Goal: Task Accomplishment & Management: Manage account settings

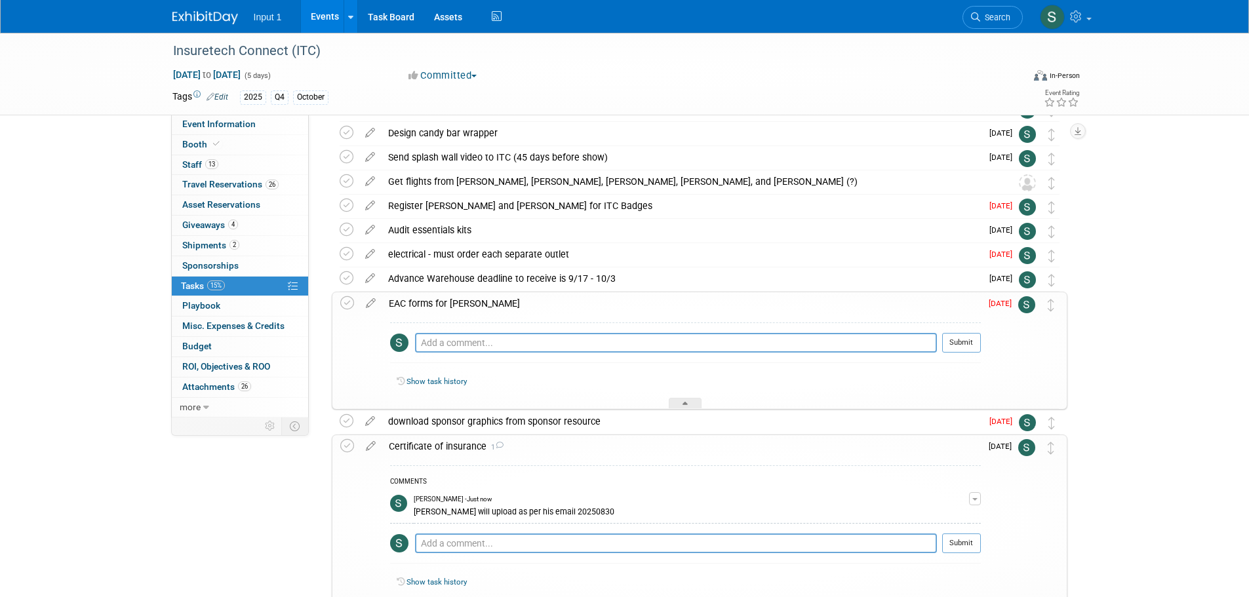
scroll to position [138, 0]
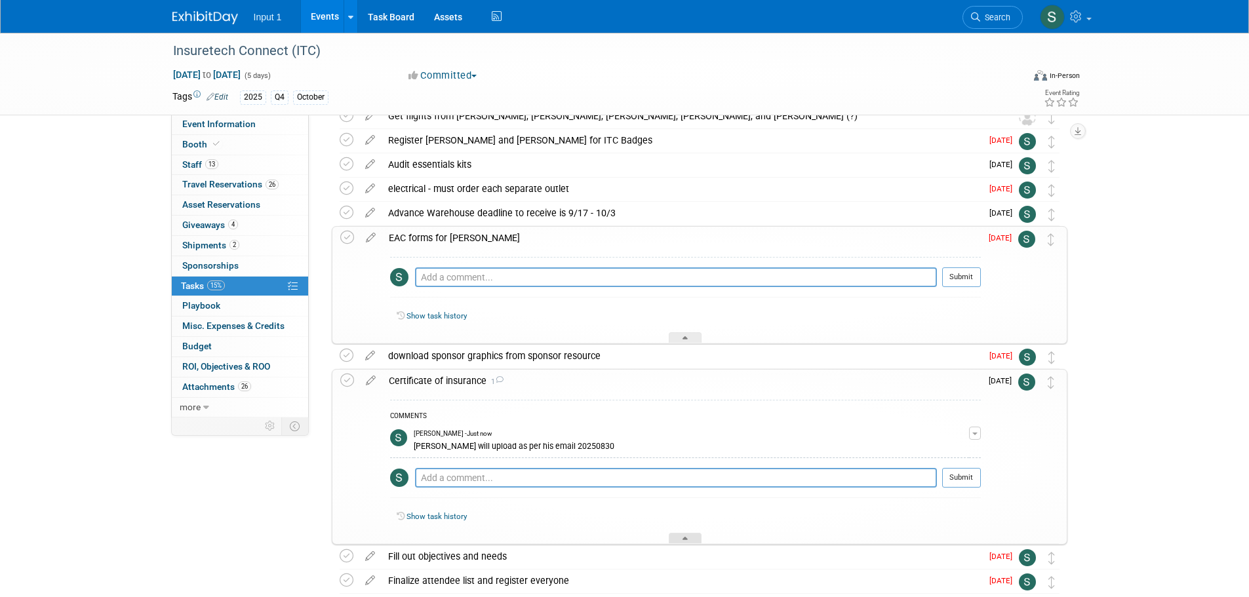
click at [683, 533] on div at bounding box center [685, 538] width 33 height 11
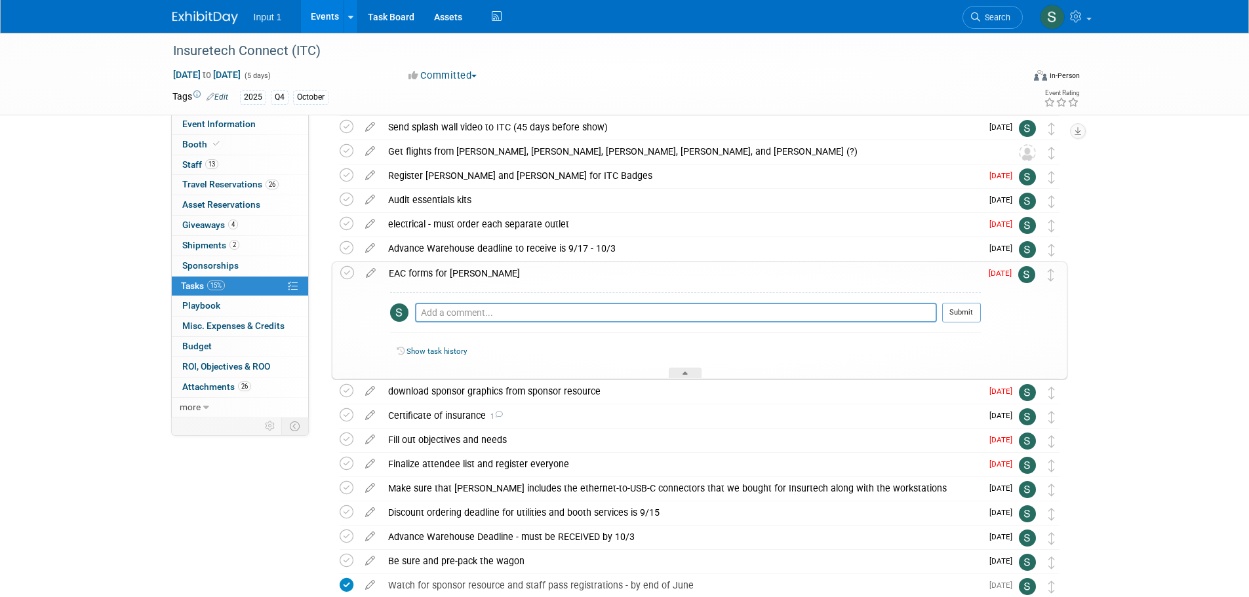
scroll to position [73, 0]
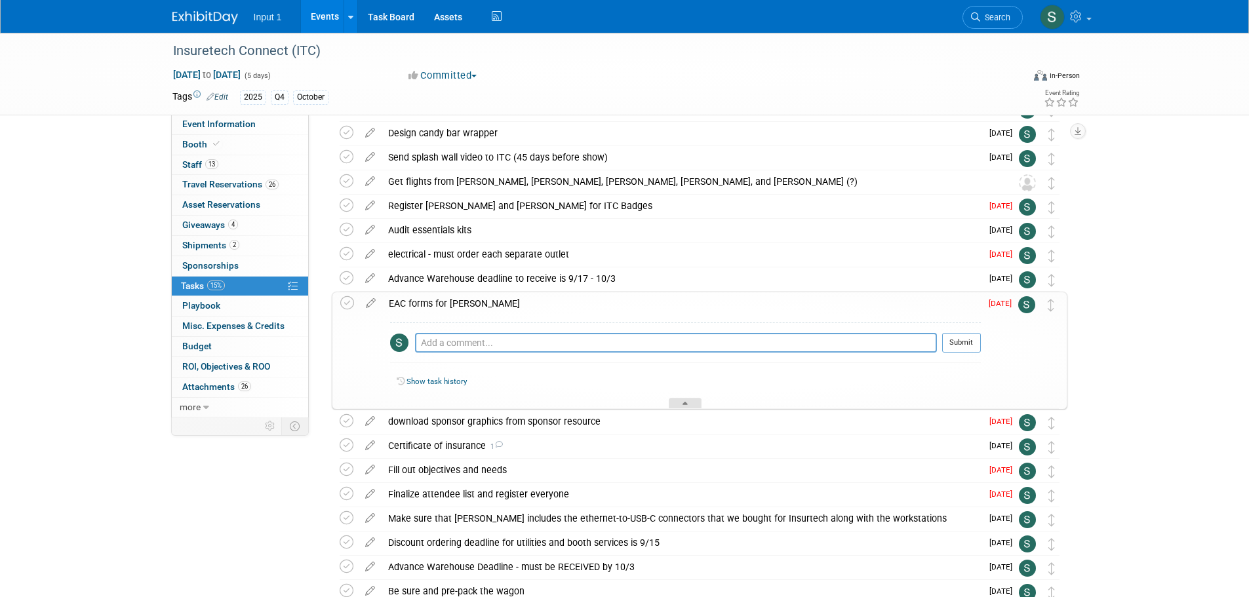
click at [684, 405] on icon at bounding box center [684, 406] width 5 height 8
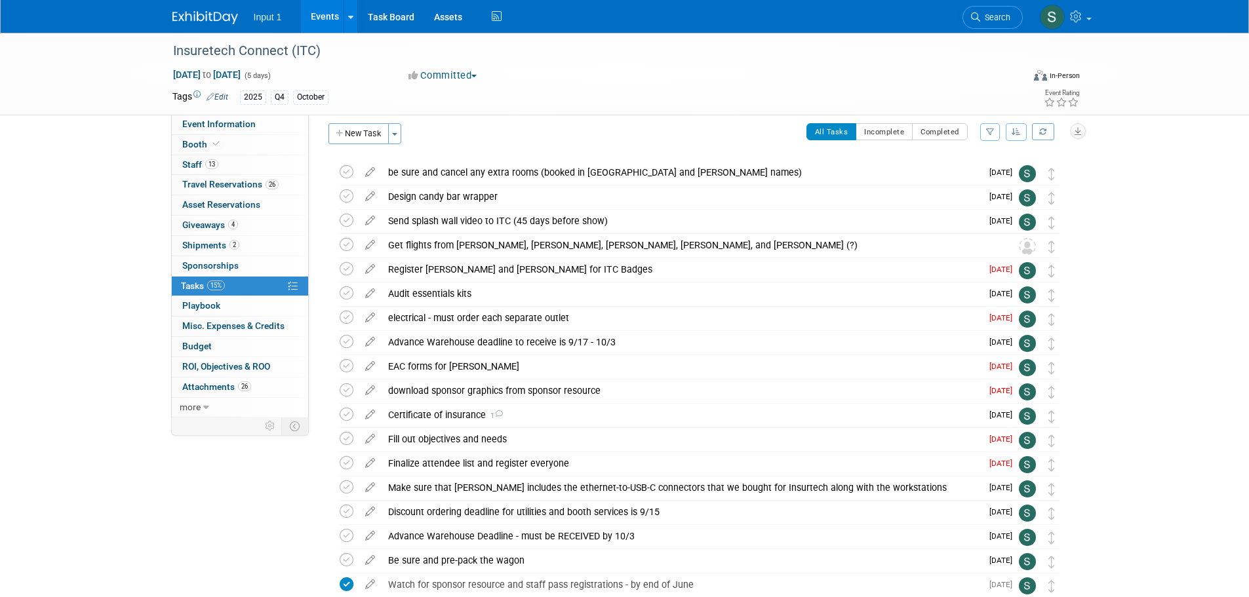
scroll to position [0, 0]
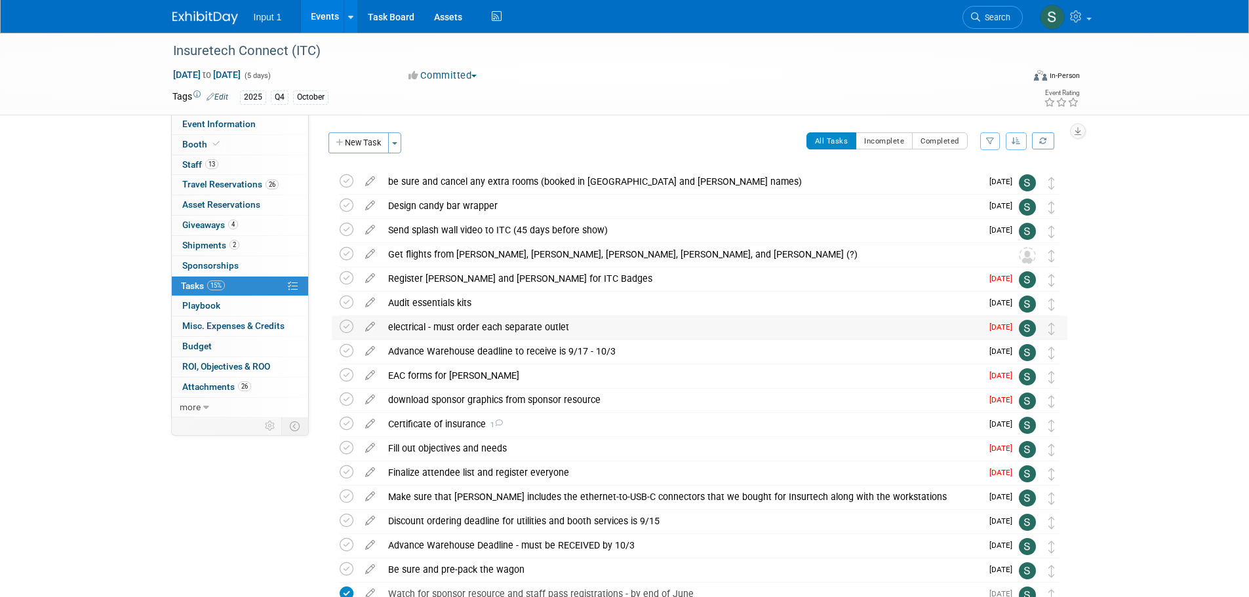
click at [437, 330] on div "electrical - must order each separate outlet" at bounding box center [681, 327] width 600 height 22
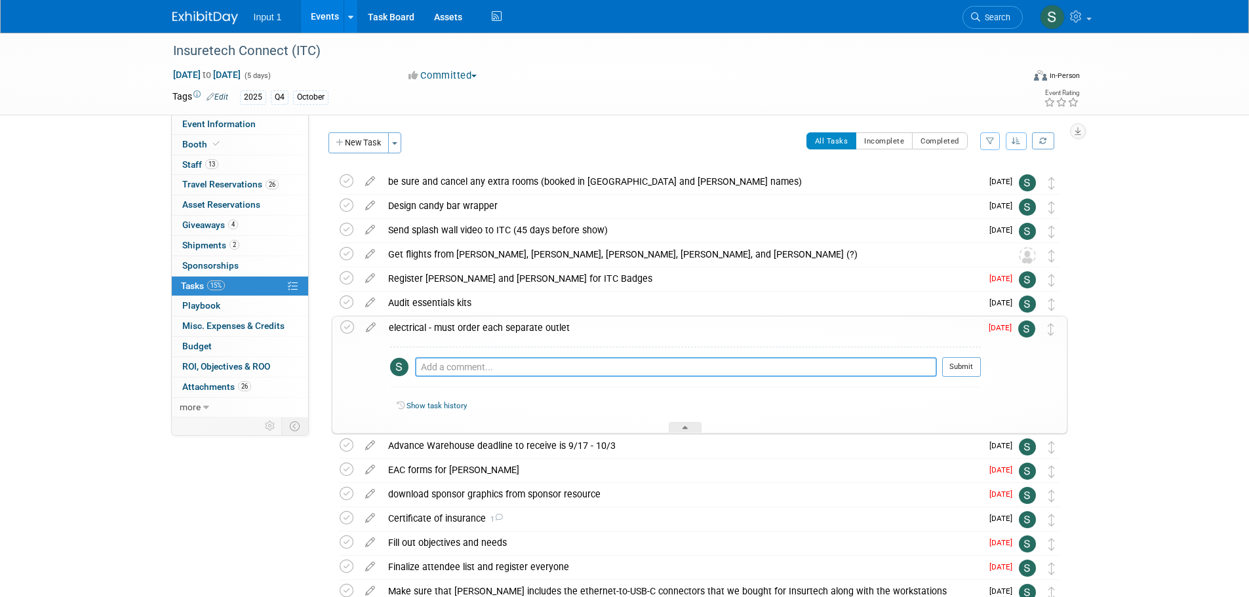
click at [446, 364] on textarea at bounding box center [676, 367] width 522 height 20
paste textarea "Price includes the cable to connect as well as labor to install the line."
type textarea "Price includes the cable to connect as well as labor to install the line."
click at [1197, 425] on div "Insuretech Connect (ITC) [DATE] to [DATE] (5 days) [DATE] to [DATE] Committed C…" at bounding box center [624, 431] width 1249 height 797
click at [1026, 330] on img at bounding box center [1026, 329] width 17 height 17
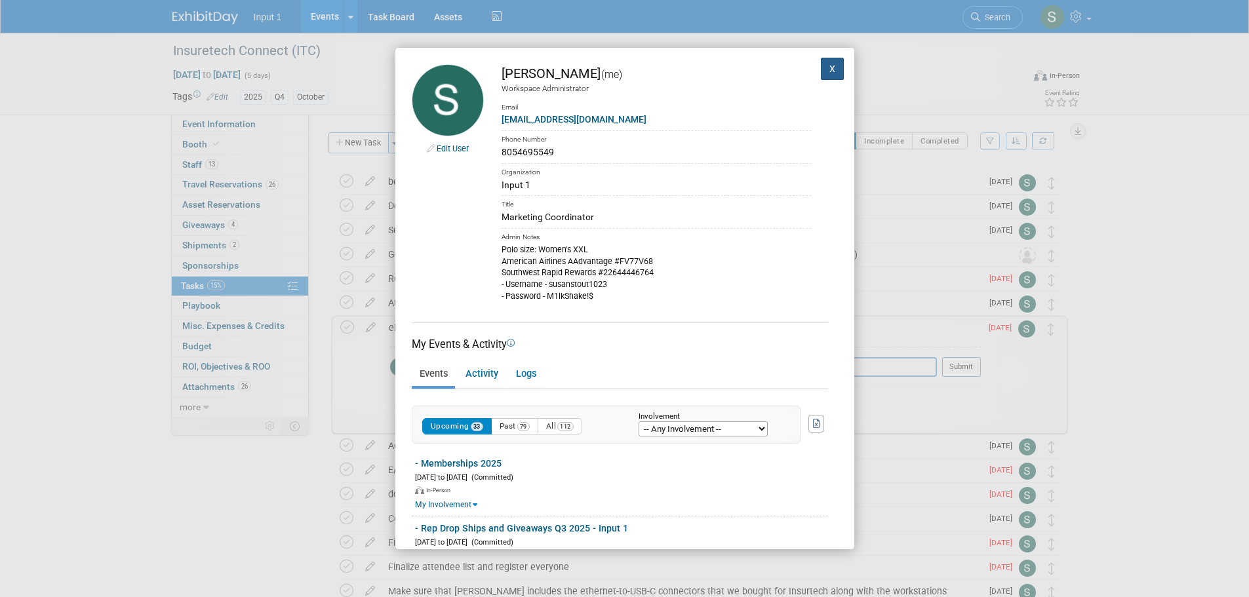
click at [827, 70] on button "X" at bounding box center [833, 69] width 24 height 22
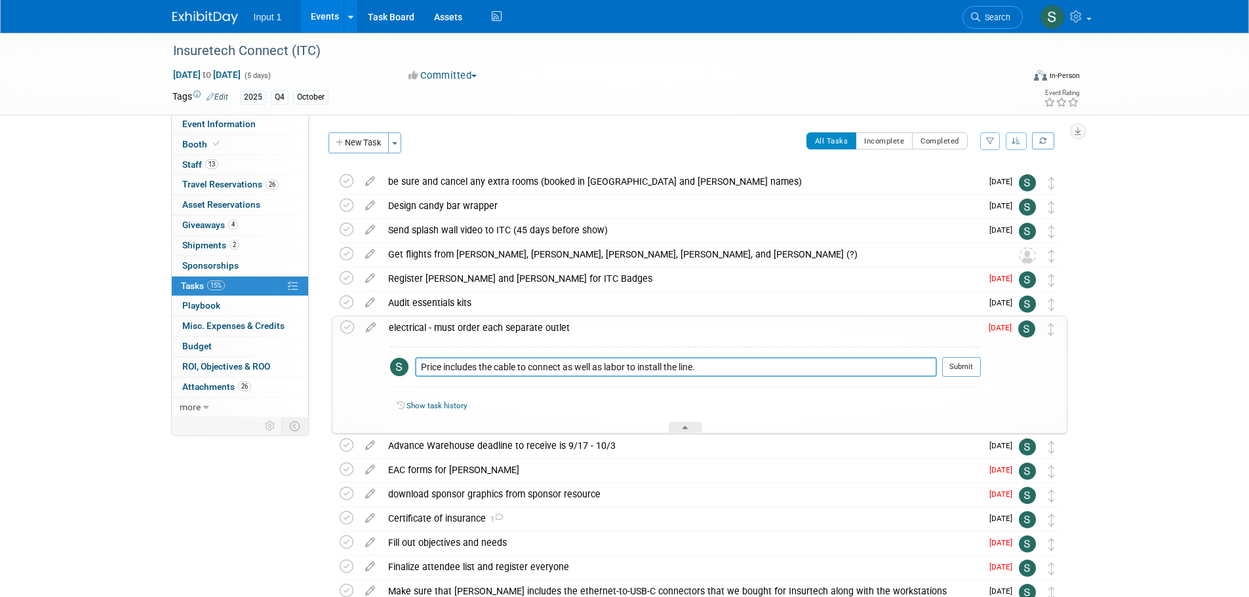
drag, startPoint x: 714, startPoint y: 368, endPoint x: 316, endPoint y: 361, distance: 397.9
click at [316, 361] on div "Event Website: Edit [URL][DOMAIN_NAME] Event Venue Name: [GEOGRAPHIC_DATA] Even…" at bounding box center [693, 266] width 768 height 303
click at [1146, 366] on div "Insuretech Connect (ITC) [DATE] to [DATE] (5 days) [DATE] to [DATE] Committed C…" at bounding box center [624, 431] width 1249 height 797
click at [362, 142] on button "New Task" at bounding box center [358, 142] width 60 height 21
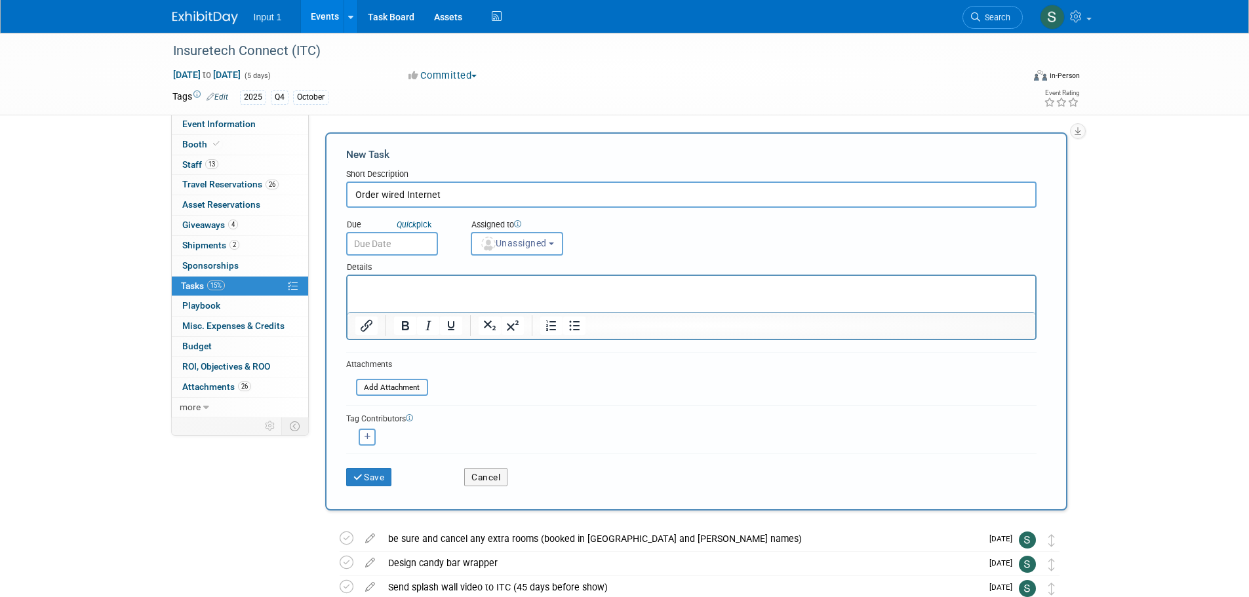
type input "Order wired Internet"
click at [405, 247] on input "text" at bounding box center [392, 244] width 92 height 24
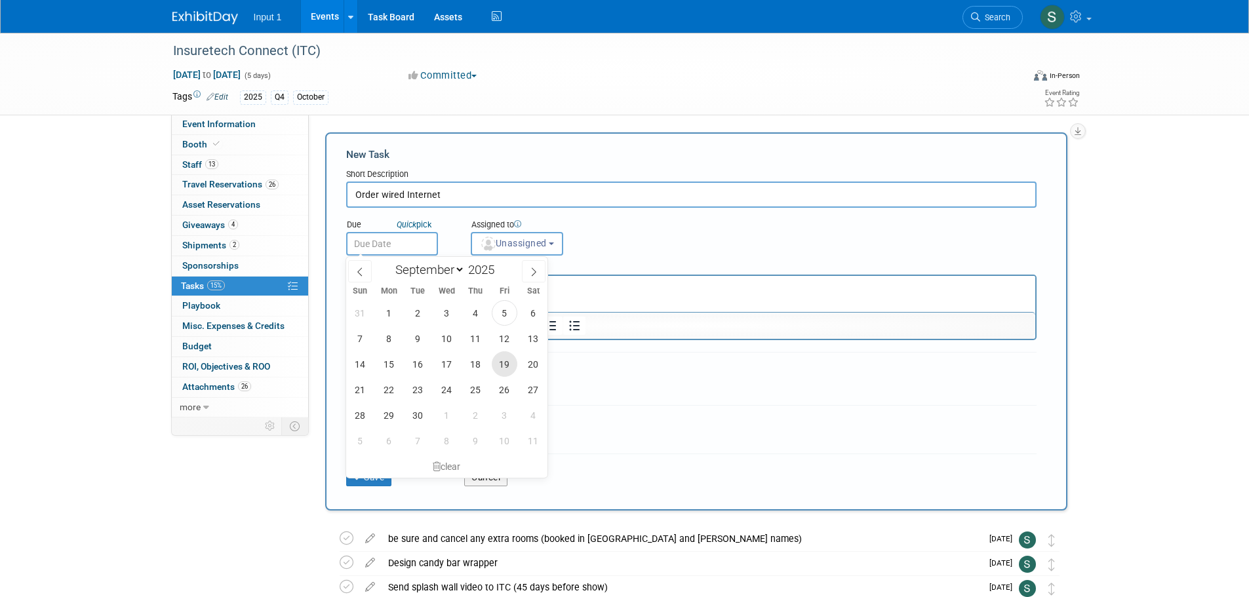
click at [503, 360] on span "19" at bounding box center [505, 364] width 26 height 26
type input "[DATE]"
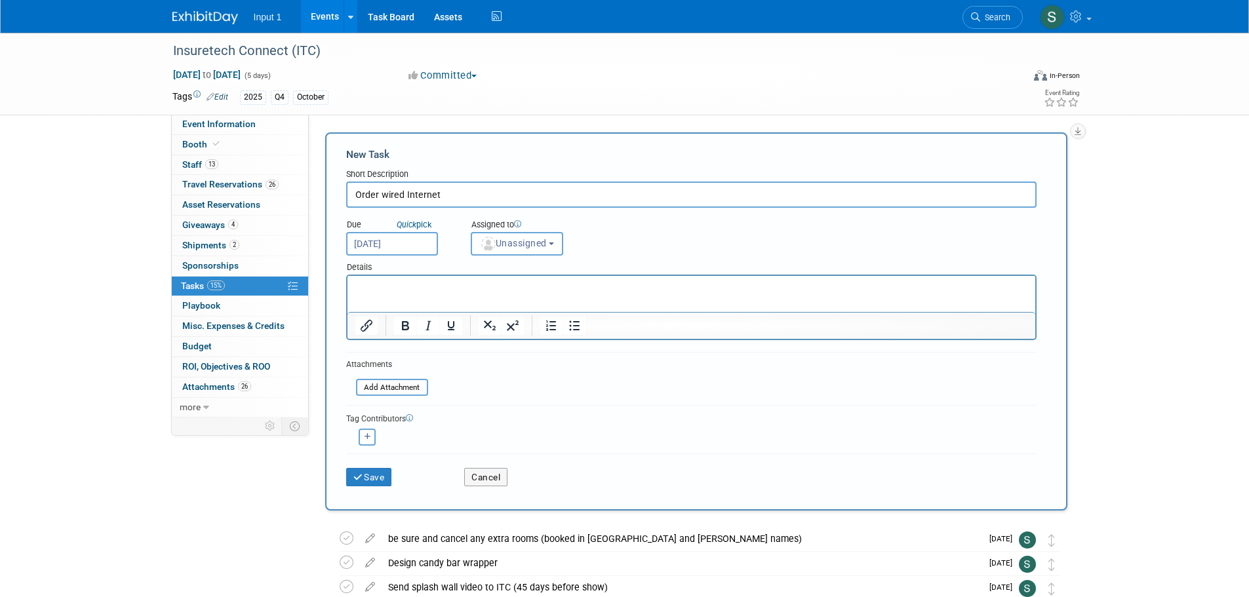
click at [395, 294] on html at bounding box center [691, 285] width 688 height 18
paste body "Rich Text Area. Press ALT-0 for help."
click at [676, 396] on form "New Task Short Description Order wired Internet Due Quick pick [DATE] Unassigned" at bounding box center [696, 321] width 700 height 348
click at [696, 290] on p "Price includes the cable to connect as well as labor to install the line." at bounding box center [691, 287] width 673 height 13
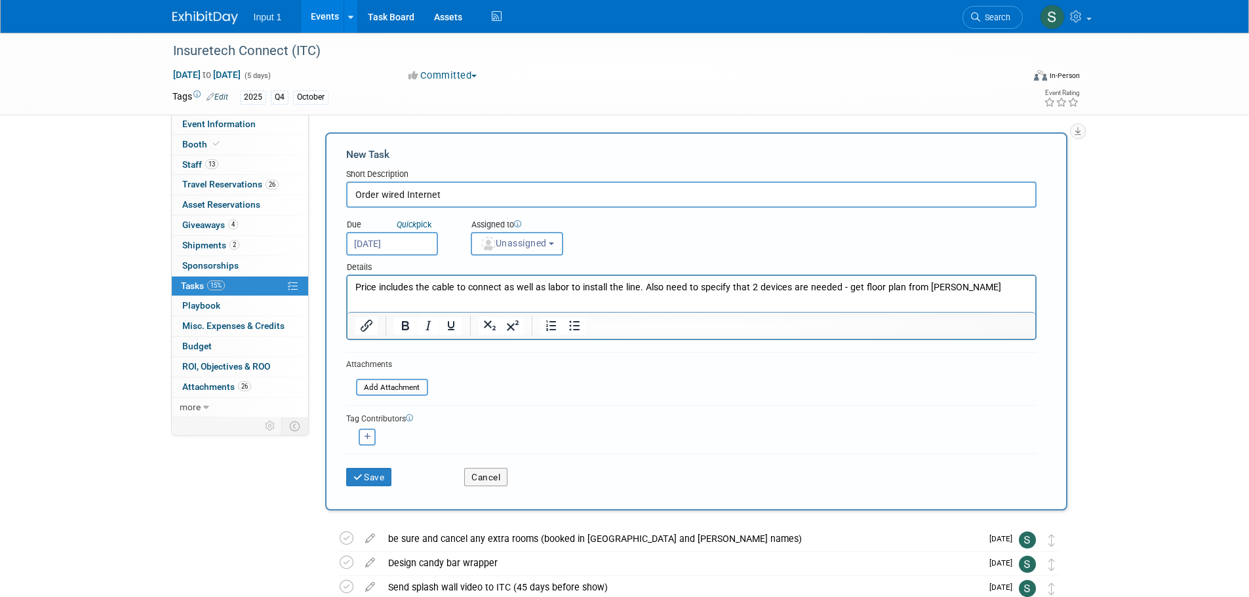
click at [640, 286] on p "Price includes the cable to connect as well as labor to install the line. Also …" at bounding box center [691, 287] width 673 height 13
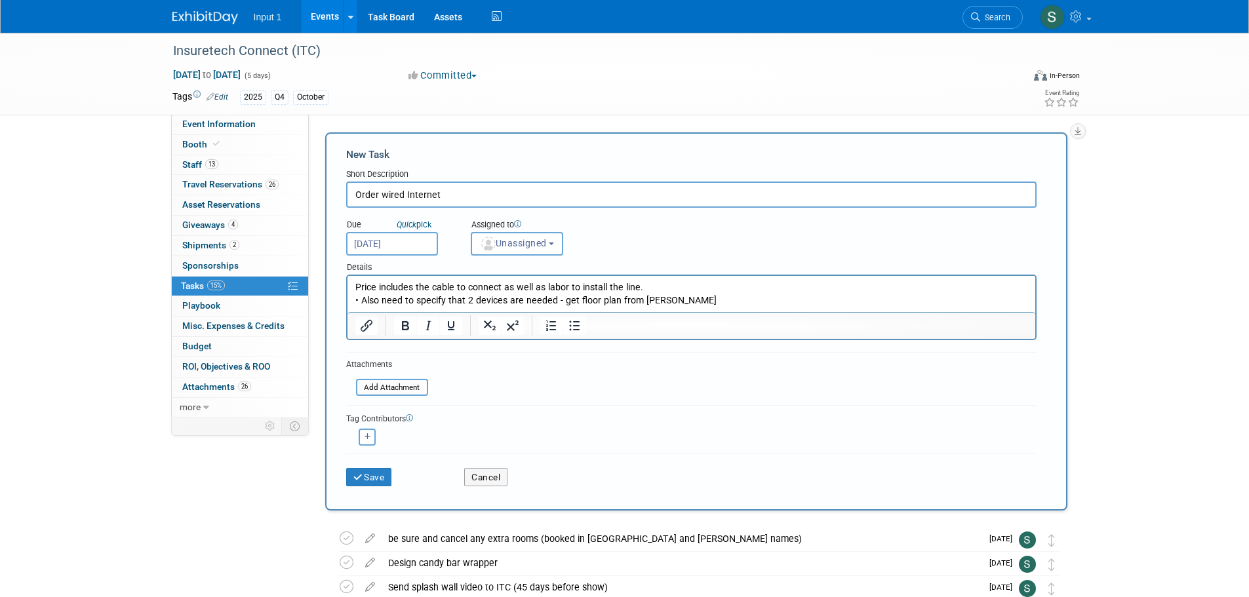
click at [690, 303] on p "• Also need to specify that 2 devices are needed - get floor plan from [PERSON_…" at bounding box center [691, 300] width 673 height 13
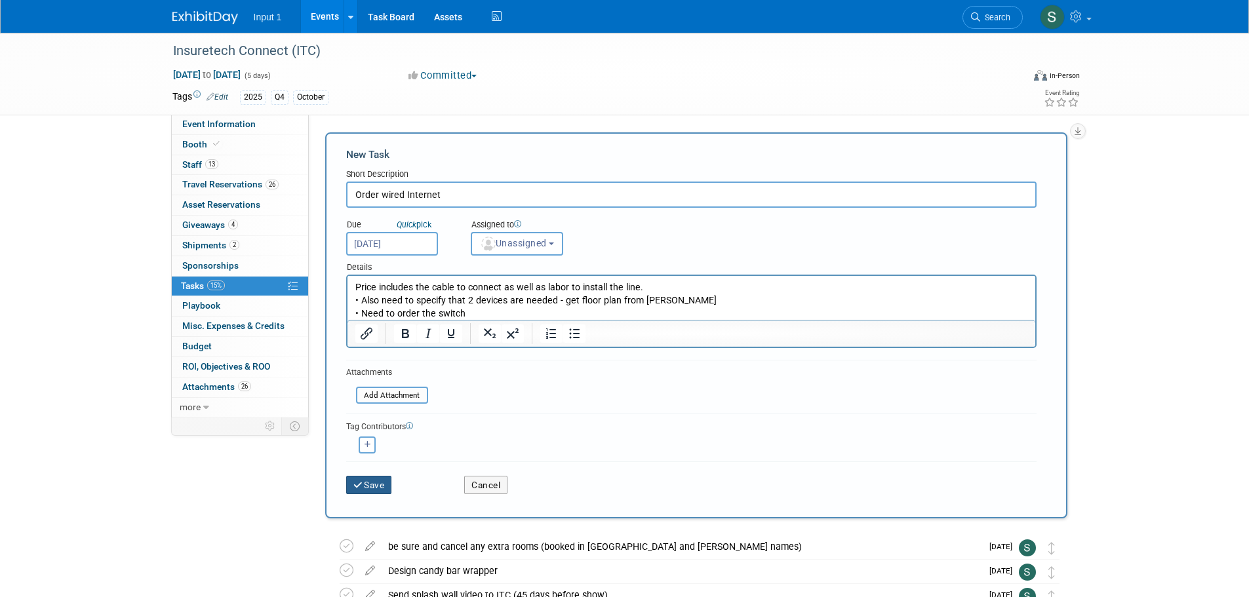
click at [362, 487] on icon "submit" at bounding box center [358, 485] width 11 height 9
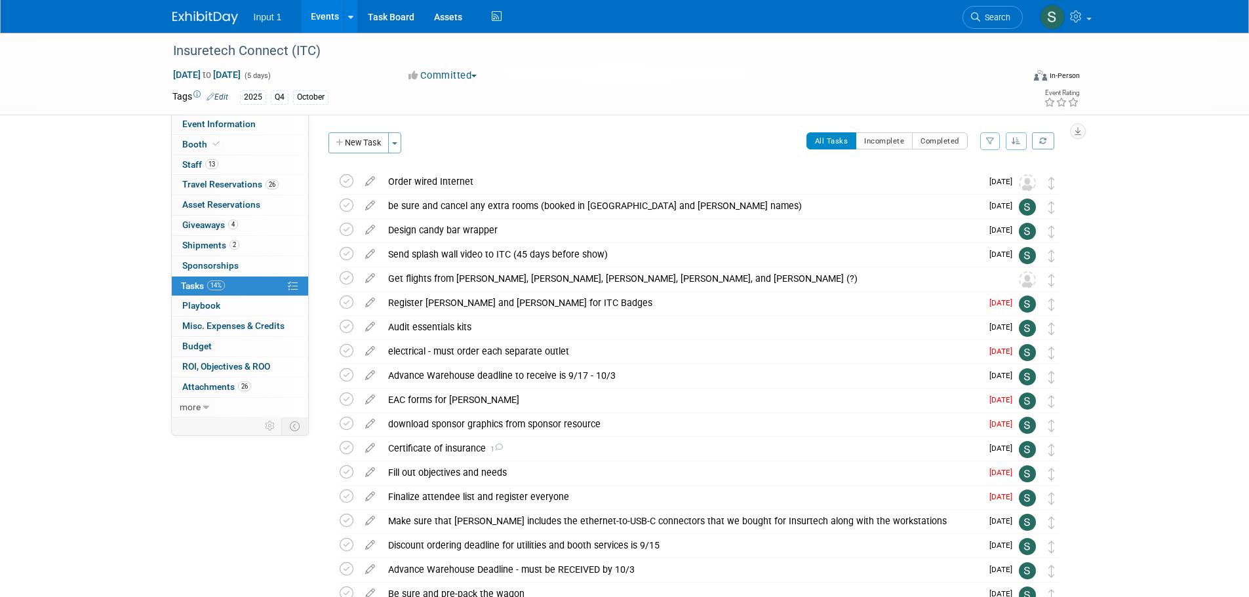
click at [1169, 372] on div "Insuretech Connect (ITC) [DATE] to [DATE] (5 days) [DATE] to [DATE] Committed C…" at bounding box center [624, 396] width 1249 height 727
click at [501, 448] on icon at bounding box center [498, 447] width 9 height 7
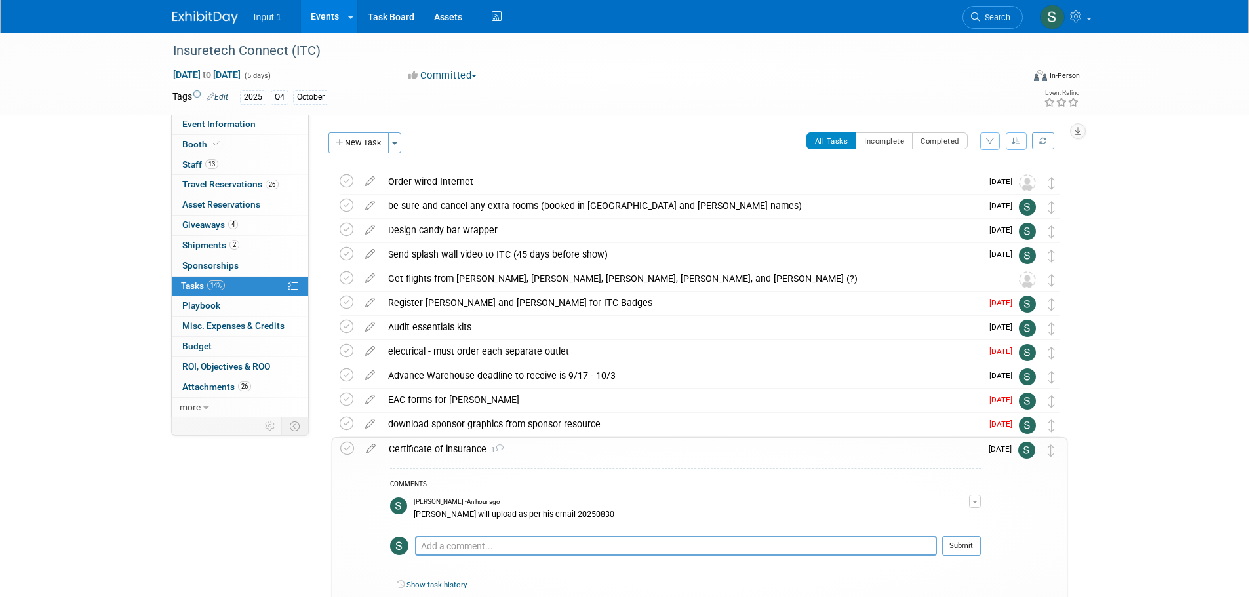
click at [502, 450] on icon at bounding box center [499, 447] width 9 height 7
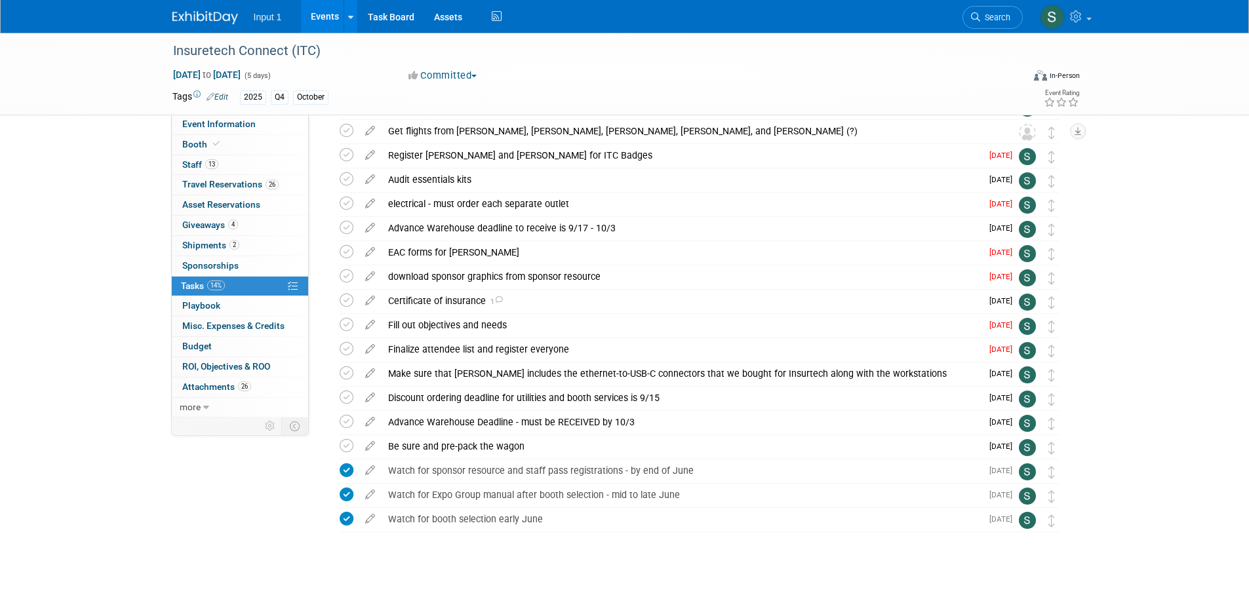
scroll to position [163, 0]
